Goal: Find contact information: Find contact information

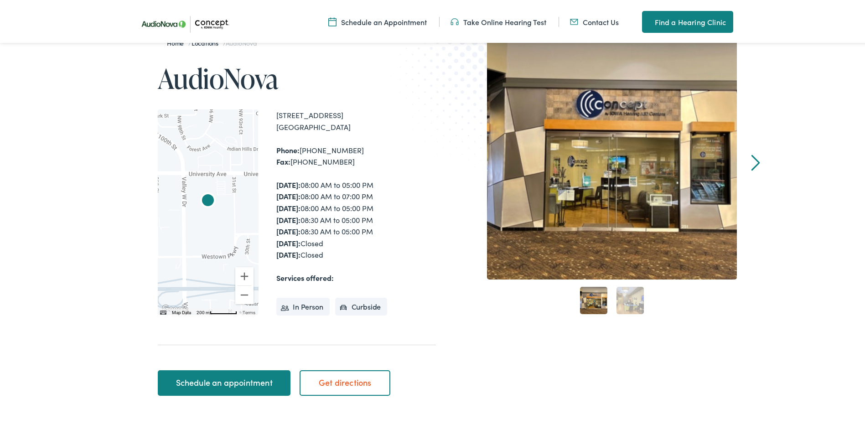
scroll to position [91, 0]
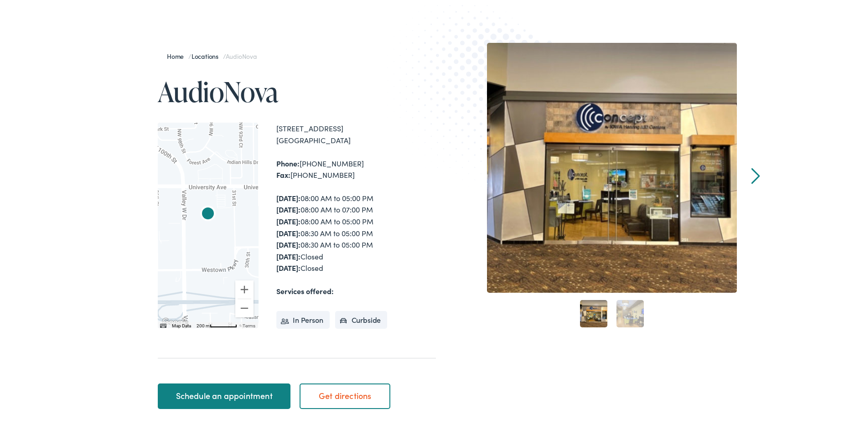
click at [629, 312] on link "2" at bounding box center [630, 311] width 27 height 27
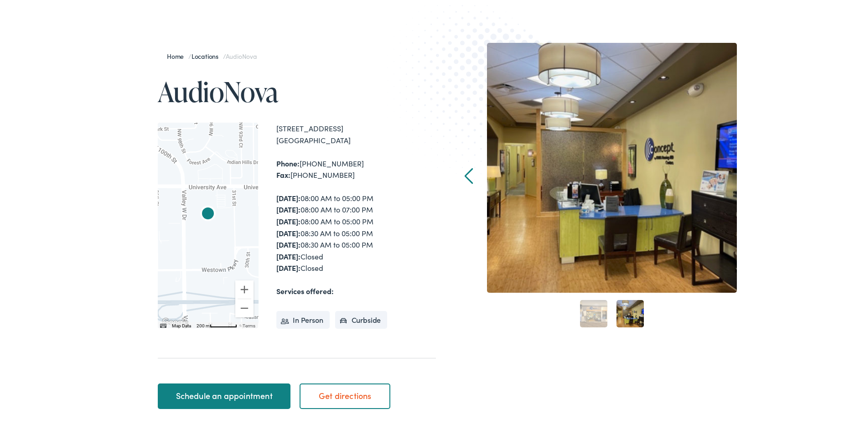
click at [301, 328] on li "In Person" at bounding box center [302, 318] width 53 height 18
click at [302, 328] on li "In Person" at bounding box center [302, 318] width 53 height 18
click at [465, 171] on link "Prev" at bounding box center [469, 174] width 9 height 16
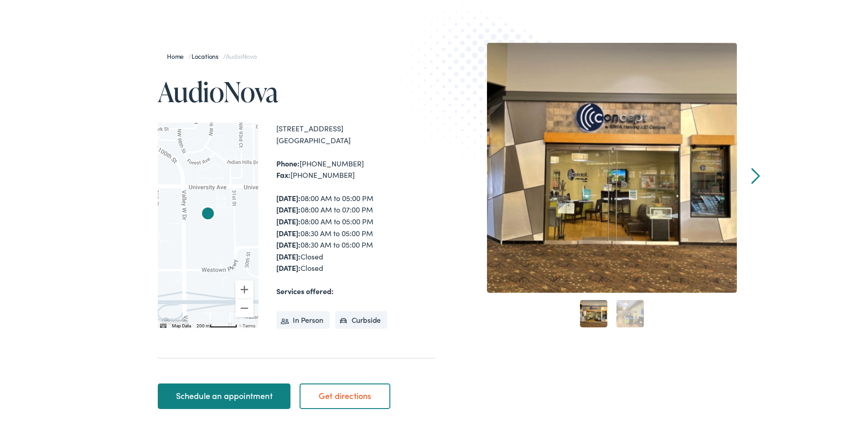
click at [349, 328] on li "Curbside" at bounding box center [361, 318] width 52 height 18
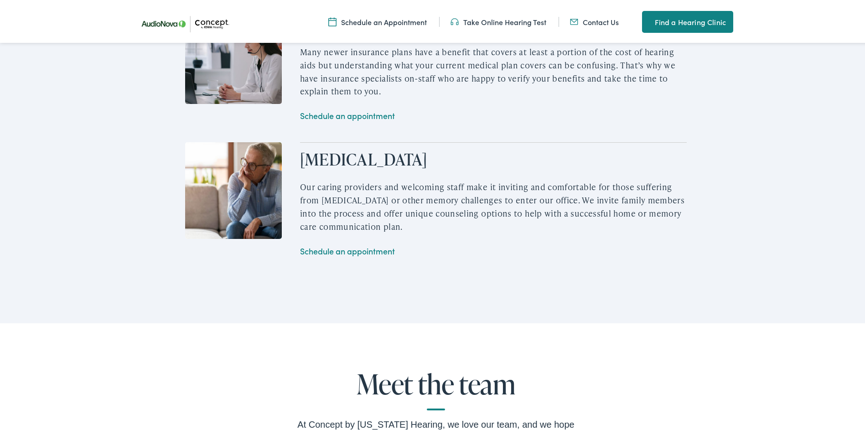
scroll to position [1232, 0]
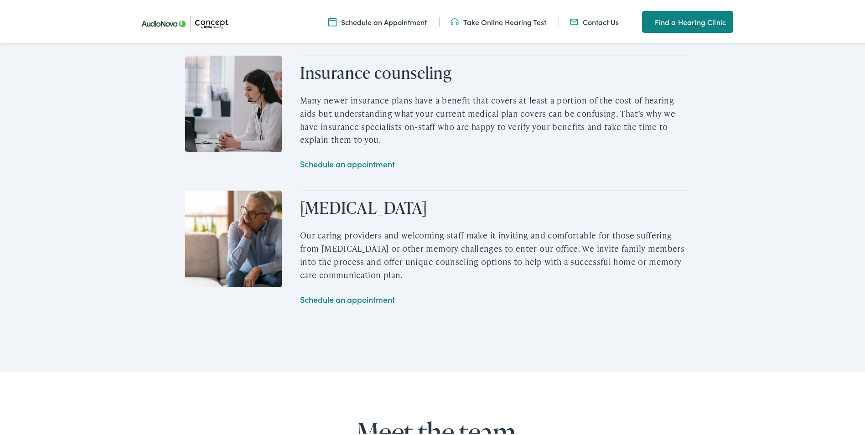
click at [588, 19] on link "Contact Us" at bounding box center [594, 20] width 49 height 10
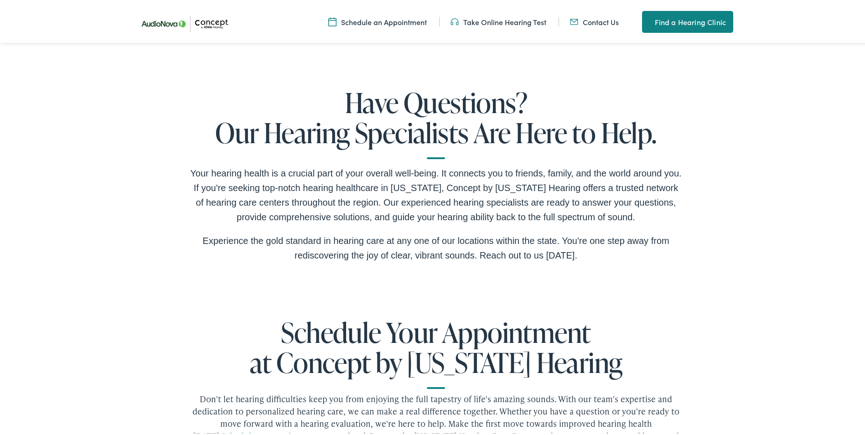
scroll to position [1613, 0]
